Goal: Navigation & Orientation: Understand site structure

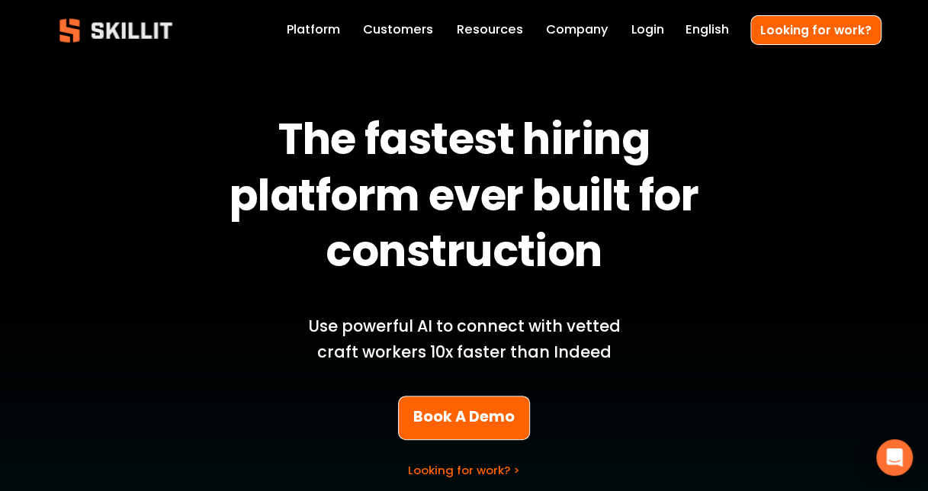
click at [324, 27] on link "Platform" at bounding box center [313, 30] width 53 height 21
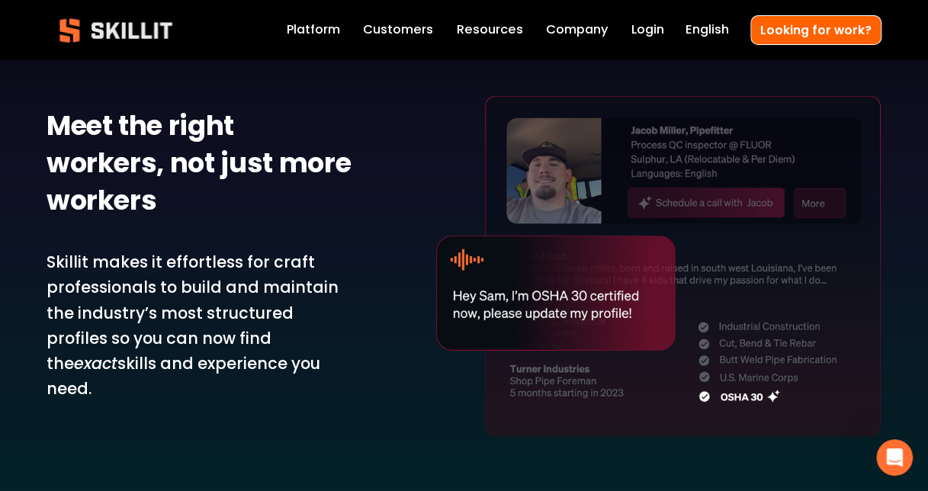
scroll to position [1648, 0]
click at [397, 27] on link "Customers" at bounding box center [398, 30] width 70 height 21
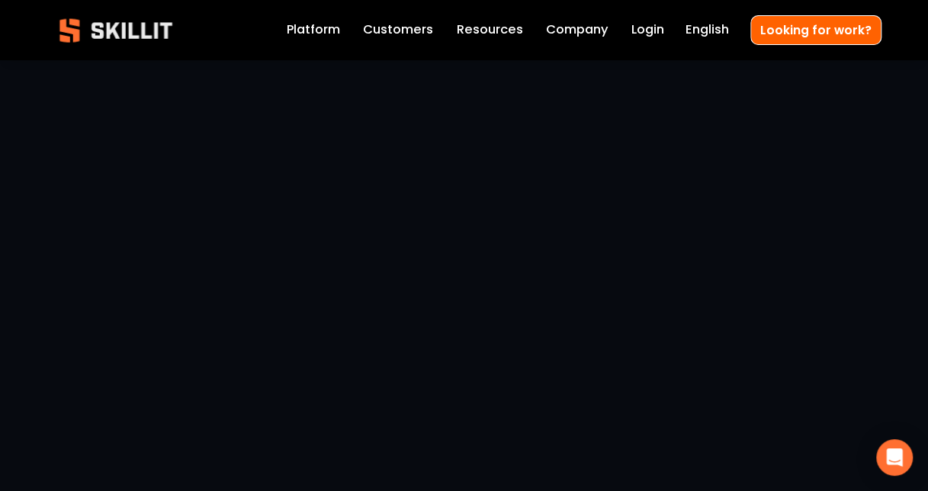
click at [0, 0] on span "Pricing" at bounding box center [0, 0] width 0 height 0
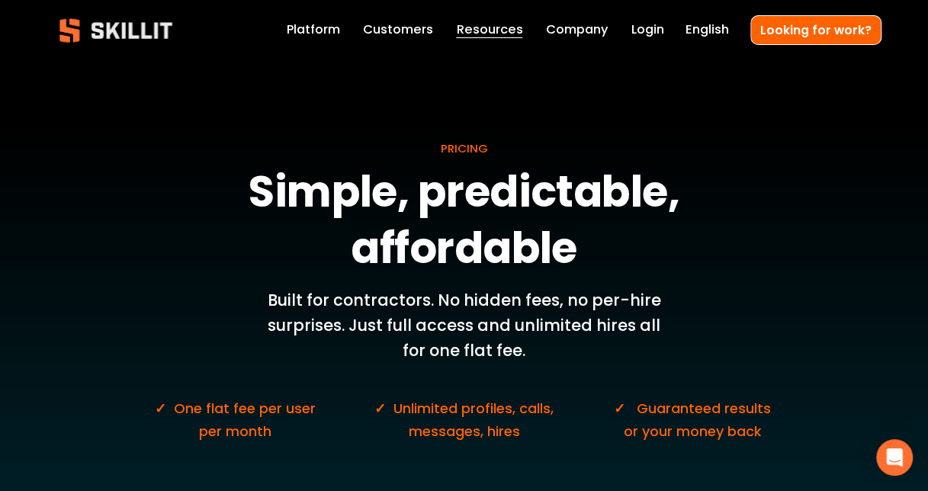
click at [603, 22] on link "Company" at bounding box center [577, 30] width 63 height 21
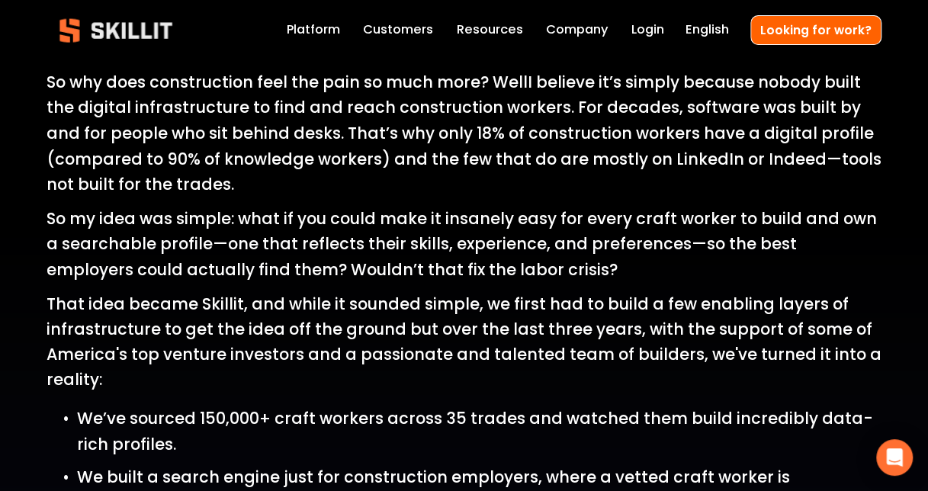
scroll to position [1274, 0]
